Goal: Information Seeking & Learning: Learn about a topic

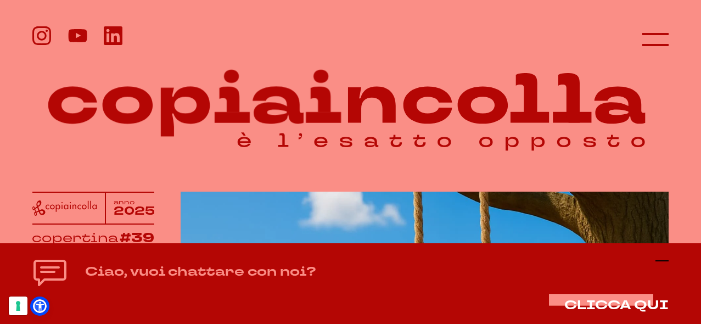
click at [547, 259] on icon at bounding box center [662, 260] width 13 height 13
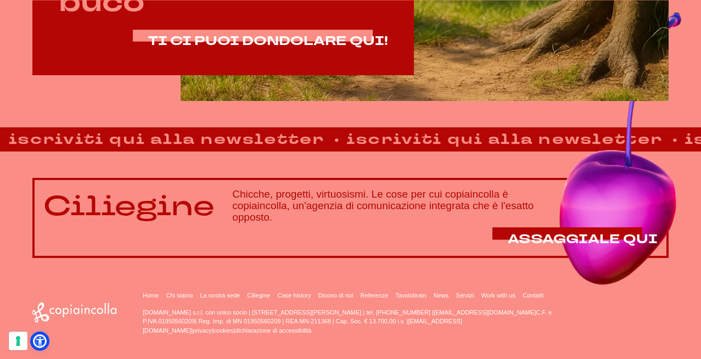
scroll to position [639, 0]
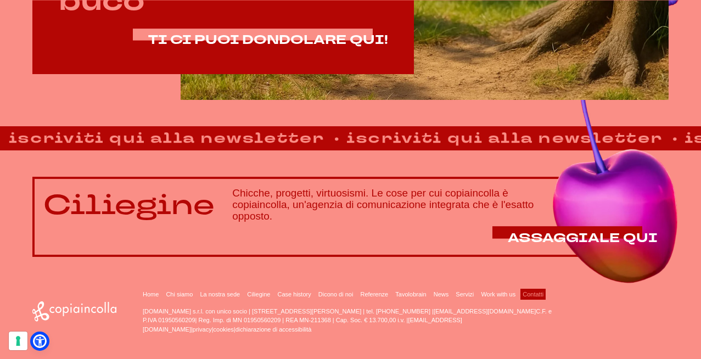
click at [523, 292] on link "Contatti" at bounding box center [533, 294] width 21 height 7
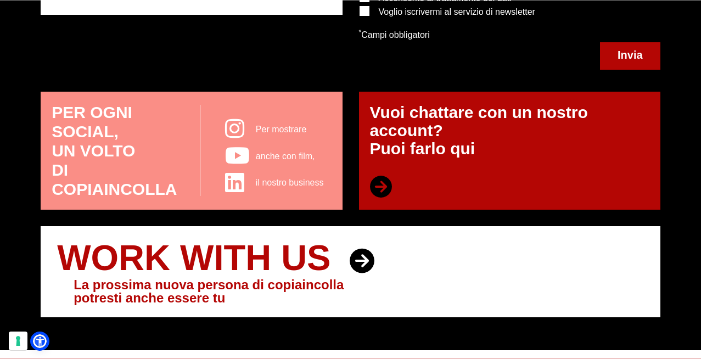
scroll to position [463, 0]
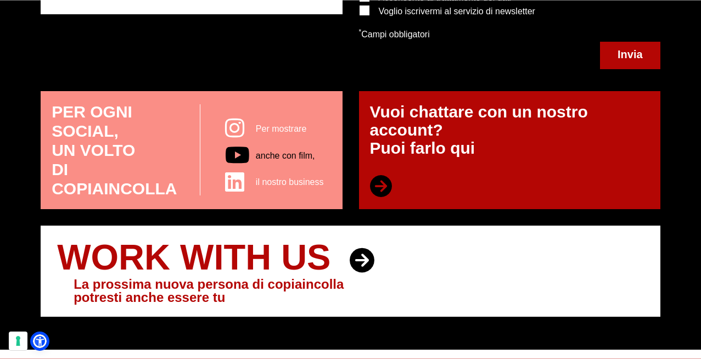
click at [294, 152] on span "anche con film," at bounding box center [285, 155] width 59 height 9
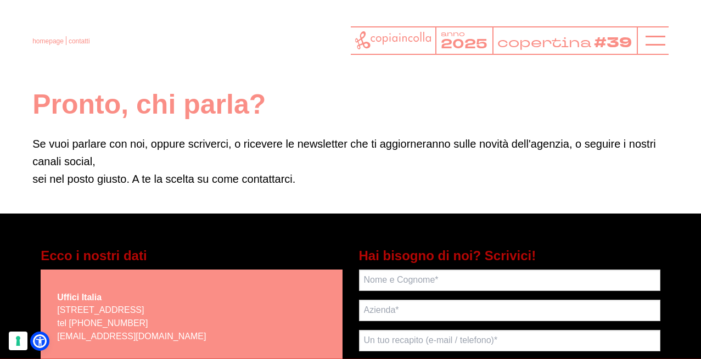
scroll to position [0, 0]
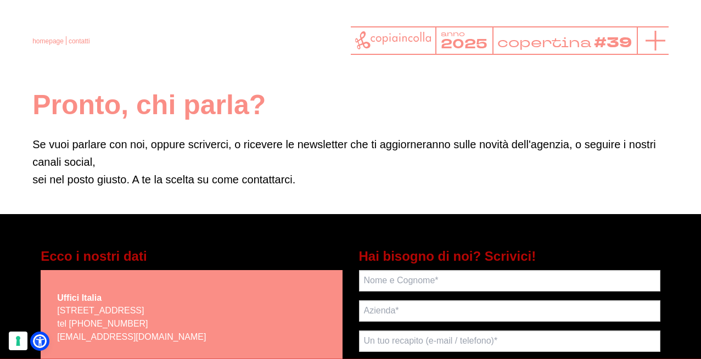
click at [653, 34] on icon at bounding box center [656, 41] width 20 height 20
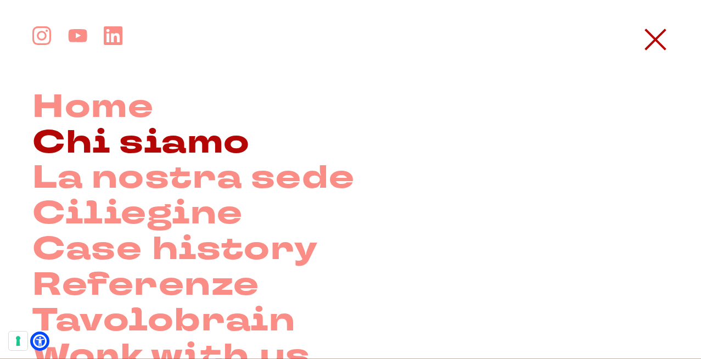
click at [130, 136] on link "Chi siamo" at bounding box center [140, 143] width 217 height 36
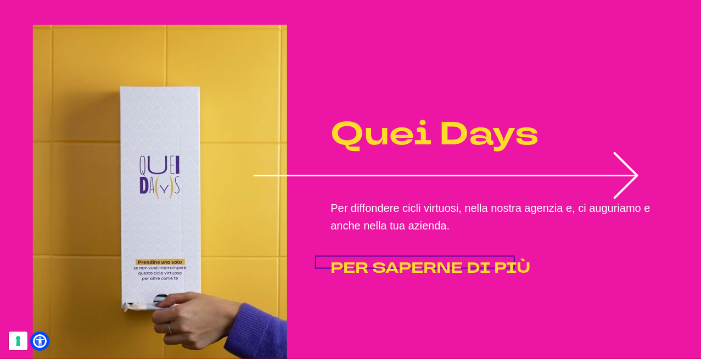
scroll to position [2404, 0]
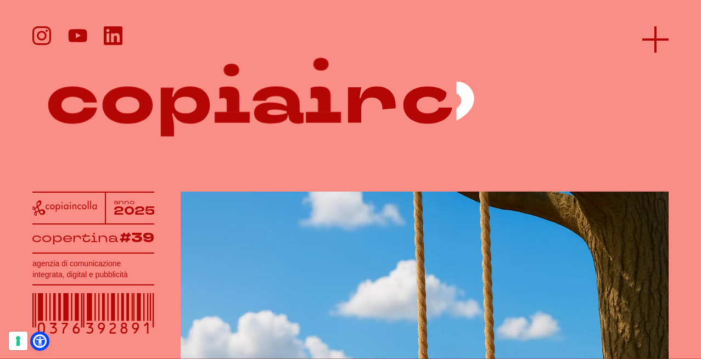
click at [659, 41] on icon at bounding box center [655, 39] width 26 height 26
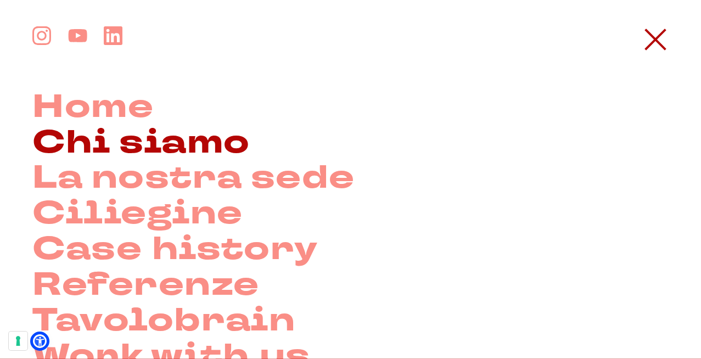
click at [155, 144] on link "Chi siamo" at bounding box center [140, 143] width 217 height 36
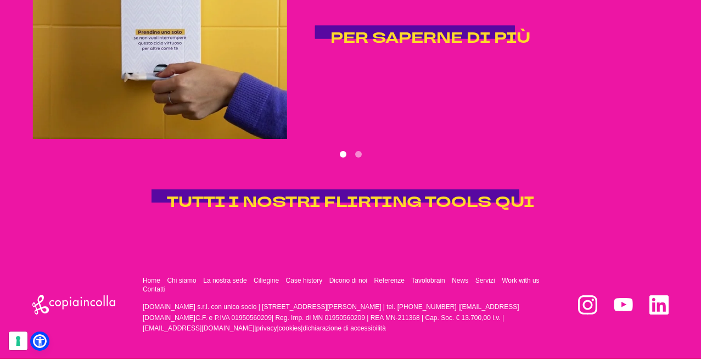
scroll to position [2634, 0]
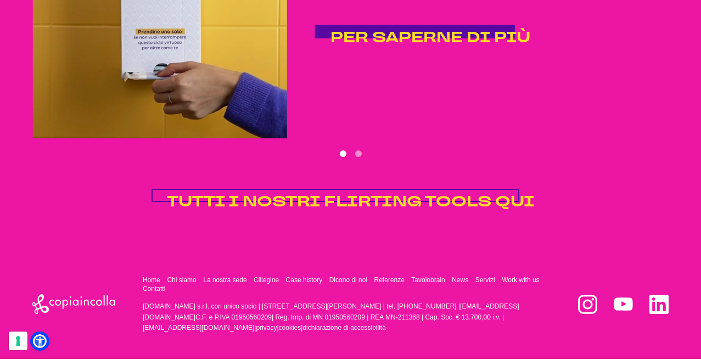
click at [301, 197] on span "TUTTI I NOSTRI FLIRTING TOOLS QUI" at bounding box center [351, 202] width 368 height 20
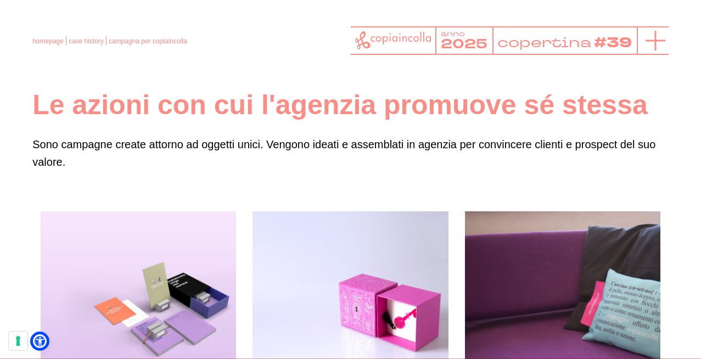
click at [656, 41] on line at bounding box center [656, 41] width 20 height 0
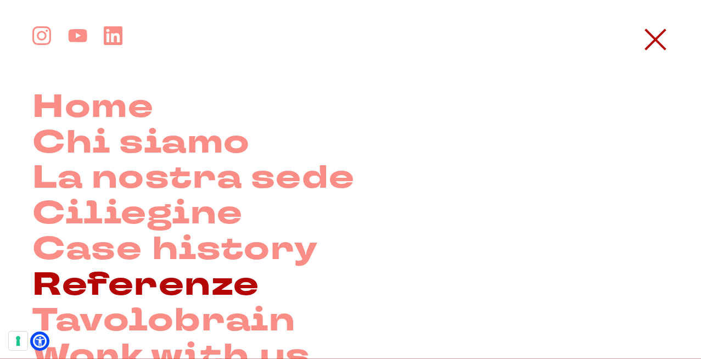
click at [202, 294] on link "Referenze" at bounding box center [145, 285] width 227 height 36
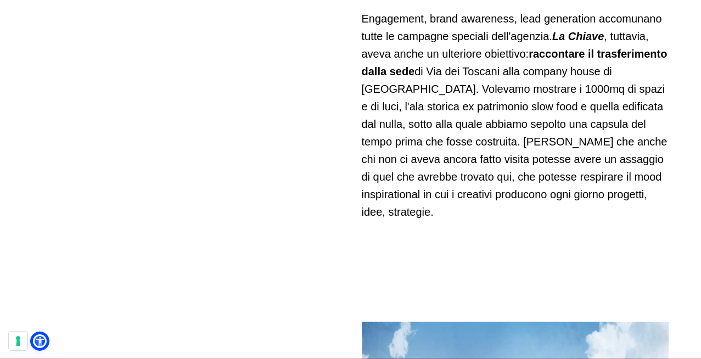
scroll to position [1869, 0]
drag, startPoint x: 574, startPoint y: 70, endPoint x: 510, endPoint y: 72, distance: 63.7
click at [510, 72] on p "Engagement, brand awareness, lead generation accomunano tutte le campagne speci…" at bounding box center [515, 114] width 307 height 211
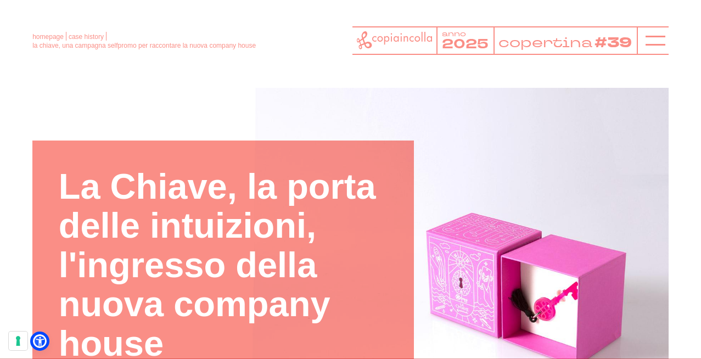
scroll to position [0, 0]
click at [642, 34] on div at bounding box center [653, 40] width 32 height 29
click at [651, 41] on line at bounding box center [656, 41] width 20 height 0
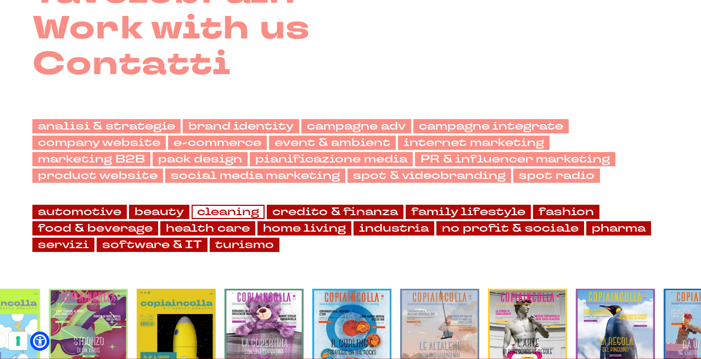
scroll to position [323, 0]
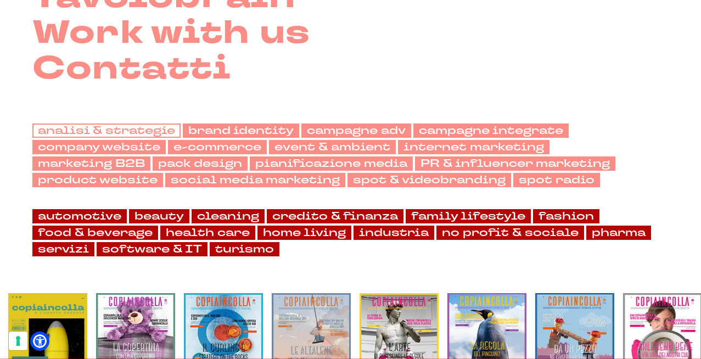
click at [164, 135] on link "analisi & strategie" at bounding box center [106, 131] width 148 height 14
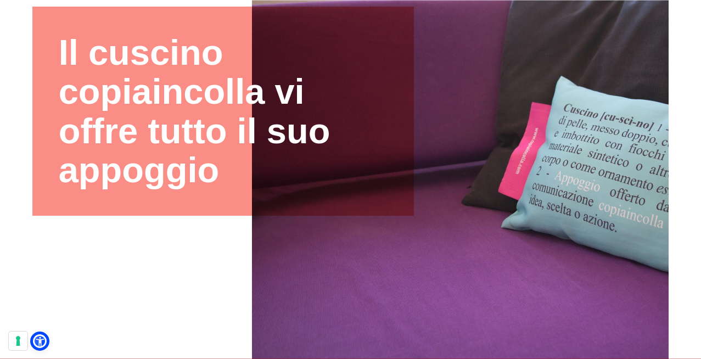
scroll to position [135, 0]
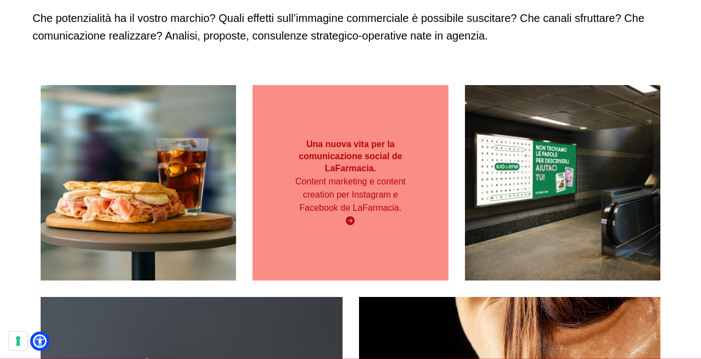
scroll to position [161, 0]
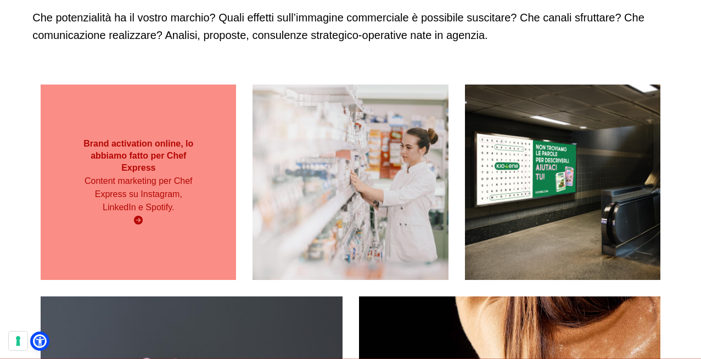
click at [126, 231] on div "Brand activation online, lo abbiamo fatto per Chef Express Content marketing pe…" at bounding box center [138, 182] width 195 height 100
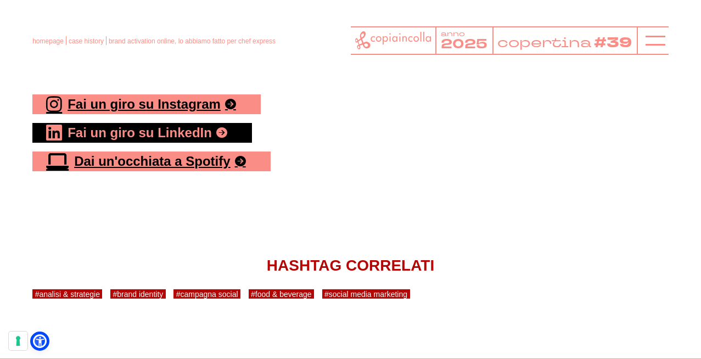
scroll to position [3772, 0]
click at [208, 123] on link "Fai un giro su LinkedIn" at bounding box center [142, 133] width 220 height 20
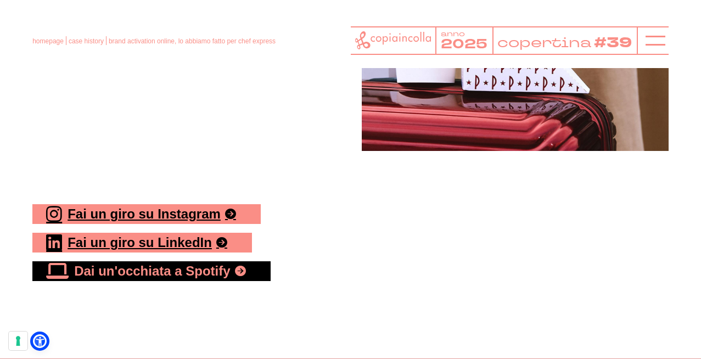
scroll to position [3661, 0]
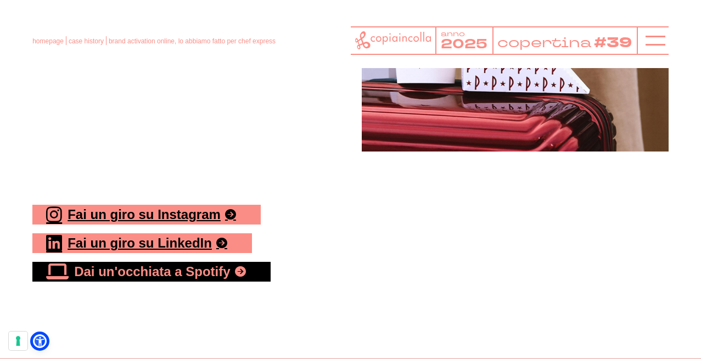
click at [175, 262] on link "Dai un'occhiata a Spotify" at bounding box center [151, 272] width 238 height 20
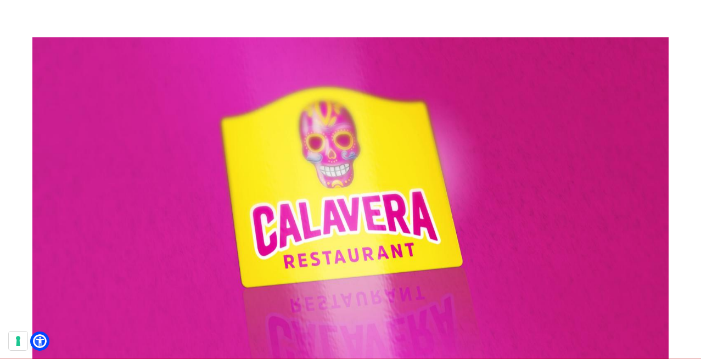
click at [341, 244] on img "1 of 11" at bounding box center [350, 216] width 636 height 358
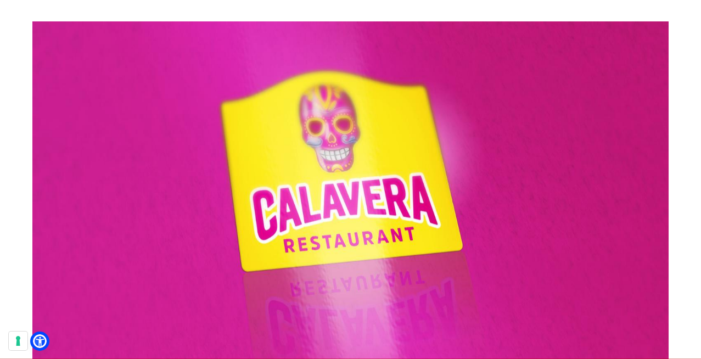
scroll to position [237, 0]
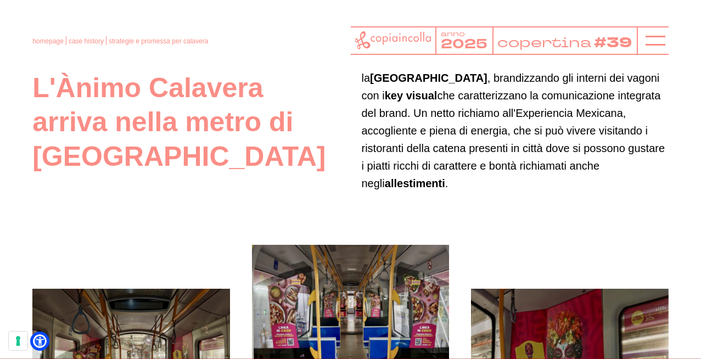
scroll to position [4143, 0]
